Goal: Information Seeking & Learning: Find specific fact

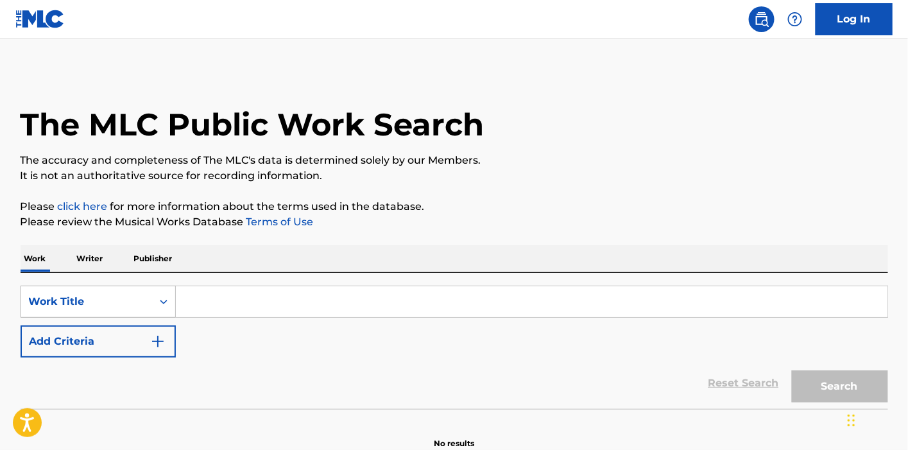
click at [130, 307] on div "Work Title" at bounding box center [98, 302] width 155 height 32
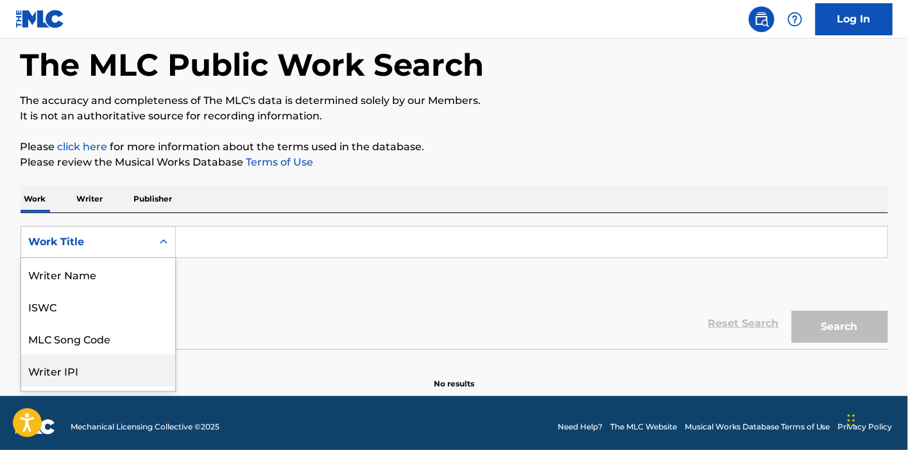
scroll to position [64, 0]
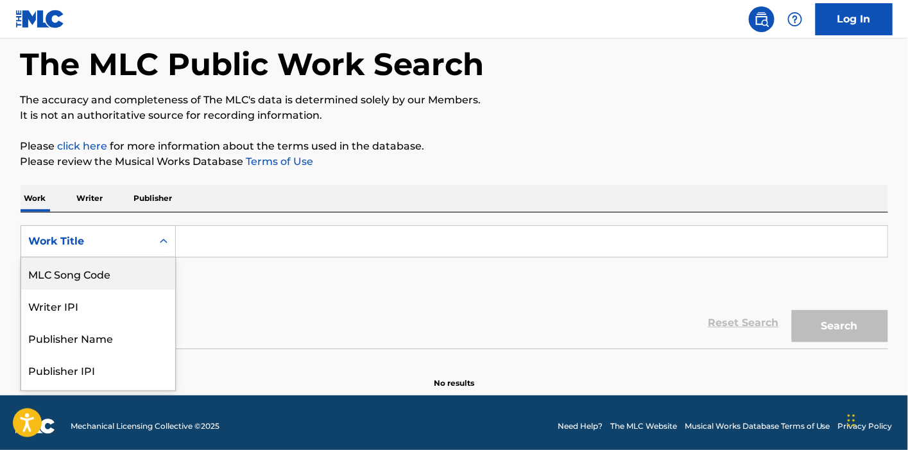
click at [167, 250] on div "Search Form" at bounding box center [163, 241] width 23 height 23
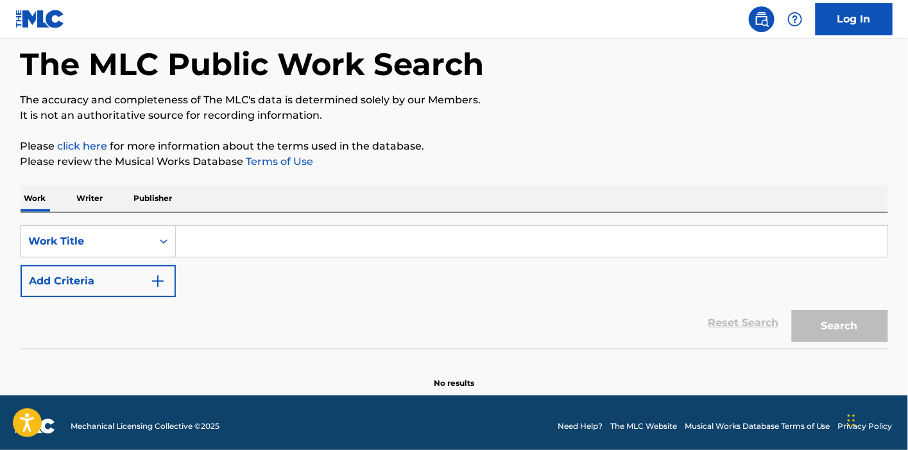
click at [213, 241] on input "Search Form" at bounding box center [532, 241] width 712 height 31
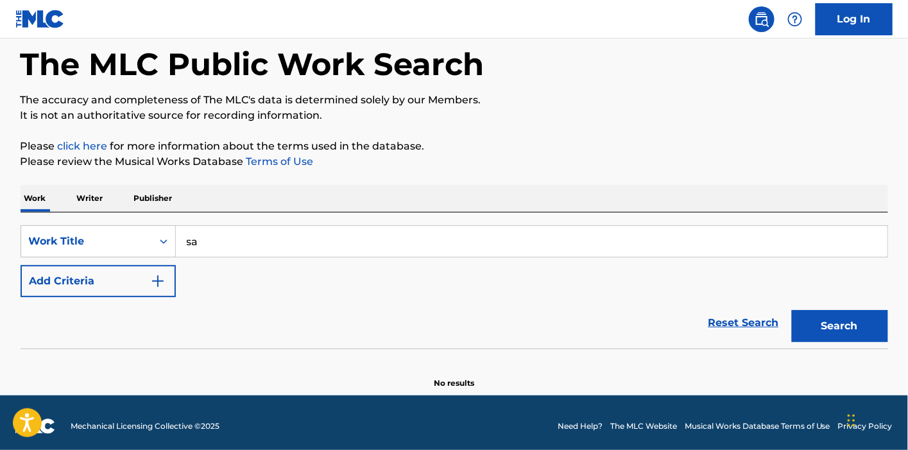
type input "s"
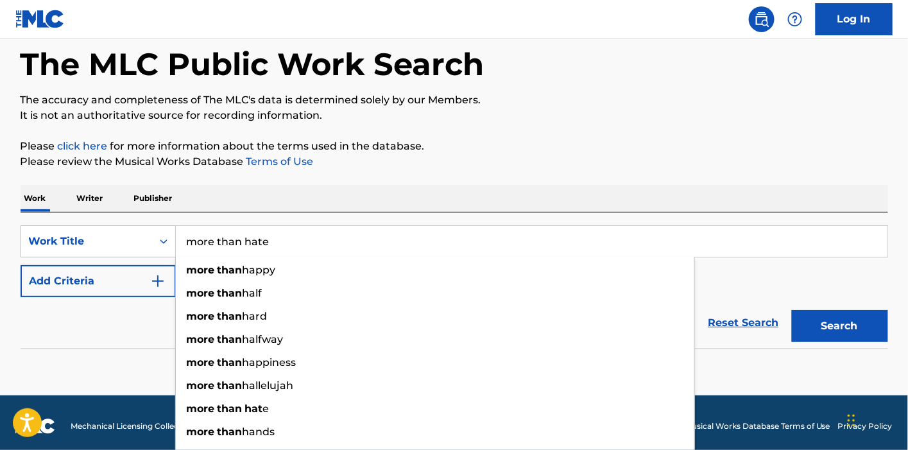
type input "more than hate"
click at [792, 310] on button "Search" at bounding box center [840, 326] width 96 height 32
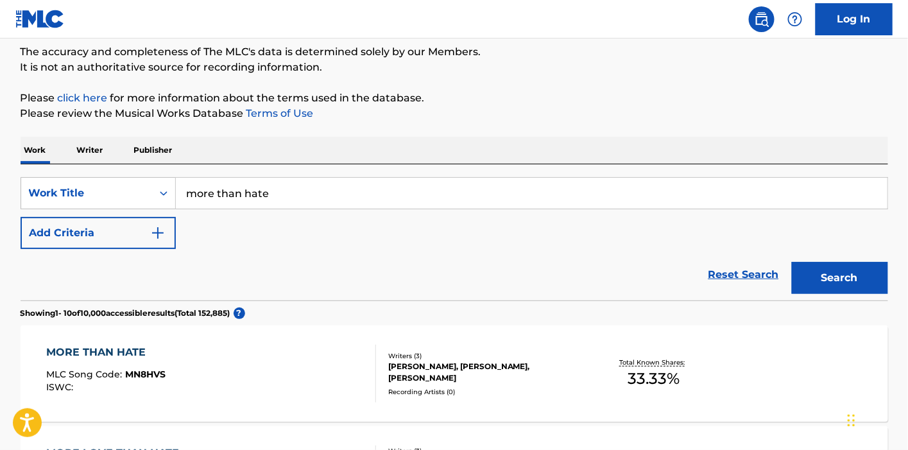
scroll to position [132, 0]
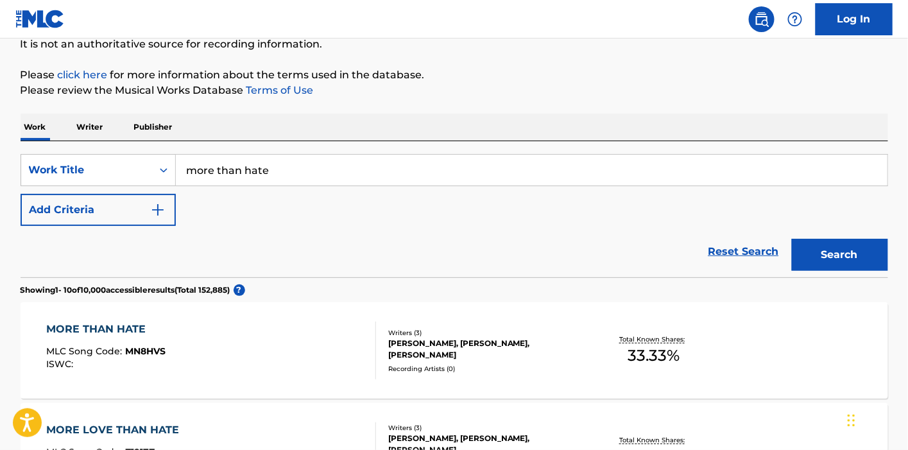
click at [363, 337] on div "MORE THAN HATE MLC Song Code : MN8HVS ISWC :" at bounding box center [211, 351] width 330 height 58
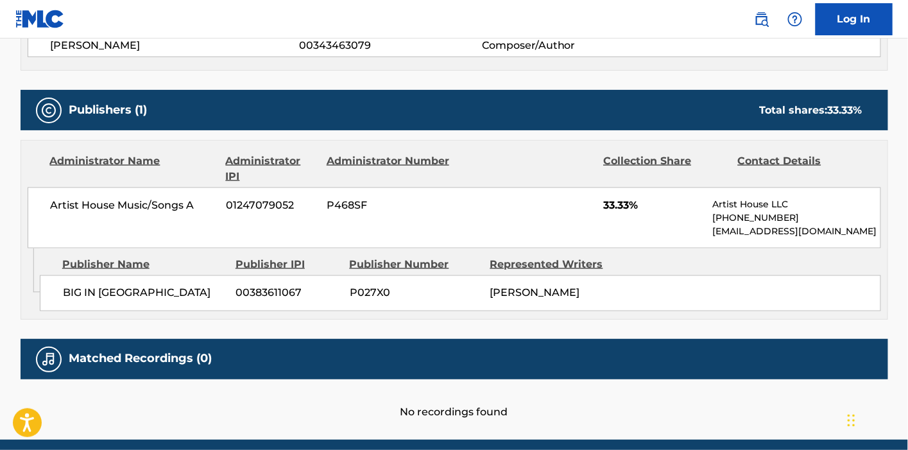
scroll to position [515, 0]
